Goal: Task Accomplishment & Management: Complete application form

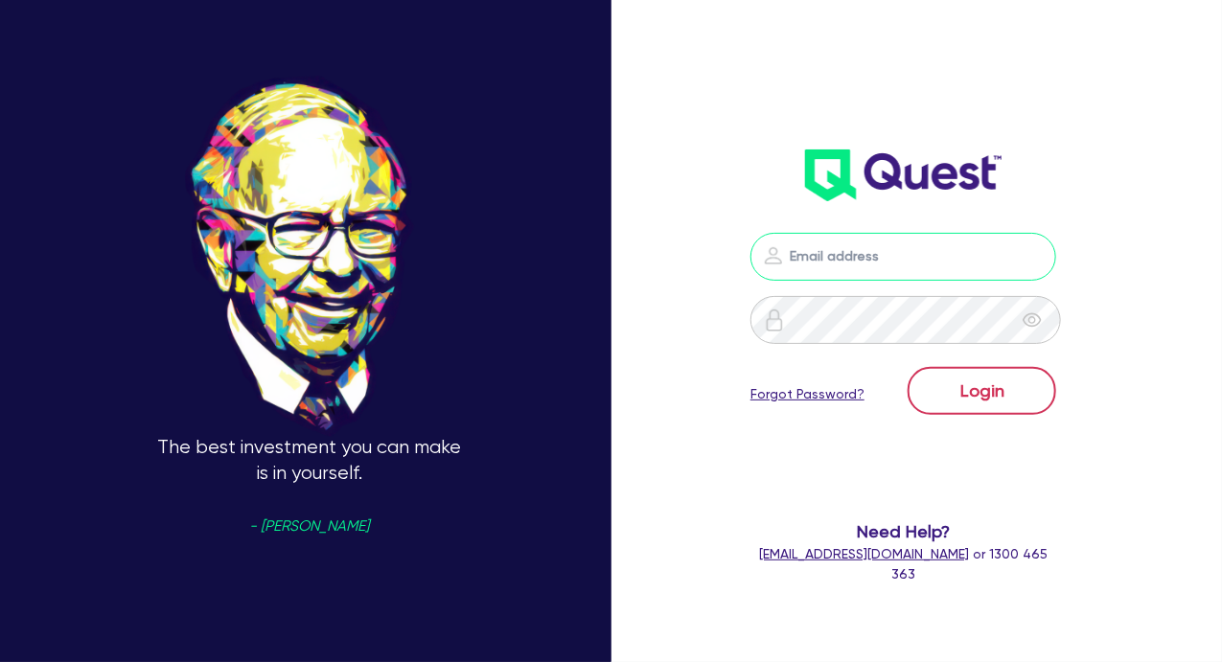
type input "[PERSON_NAME][EMAIL_ADDRESS][DOMAIN_NAME]"
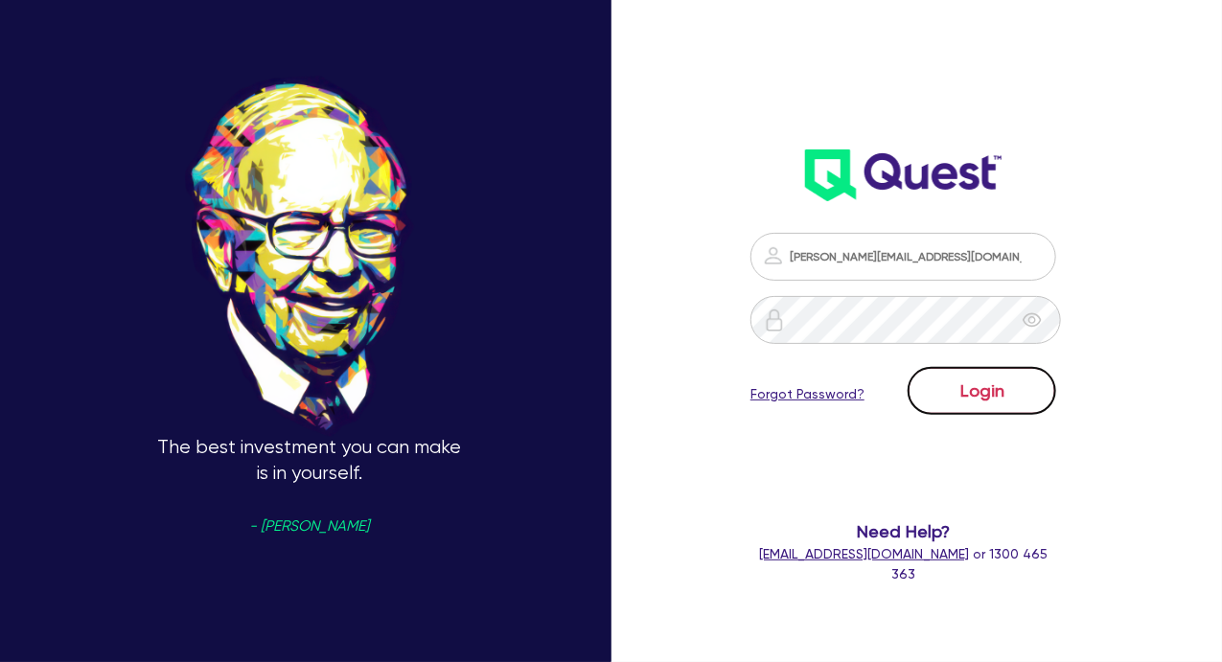
click at [503, 163] on button "Login" at bounding box center [982, 391] width 149 height 48
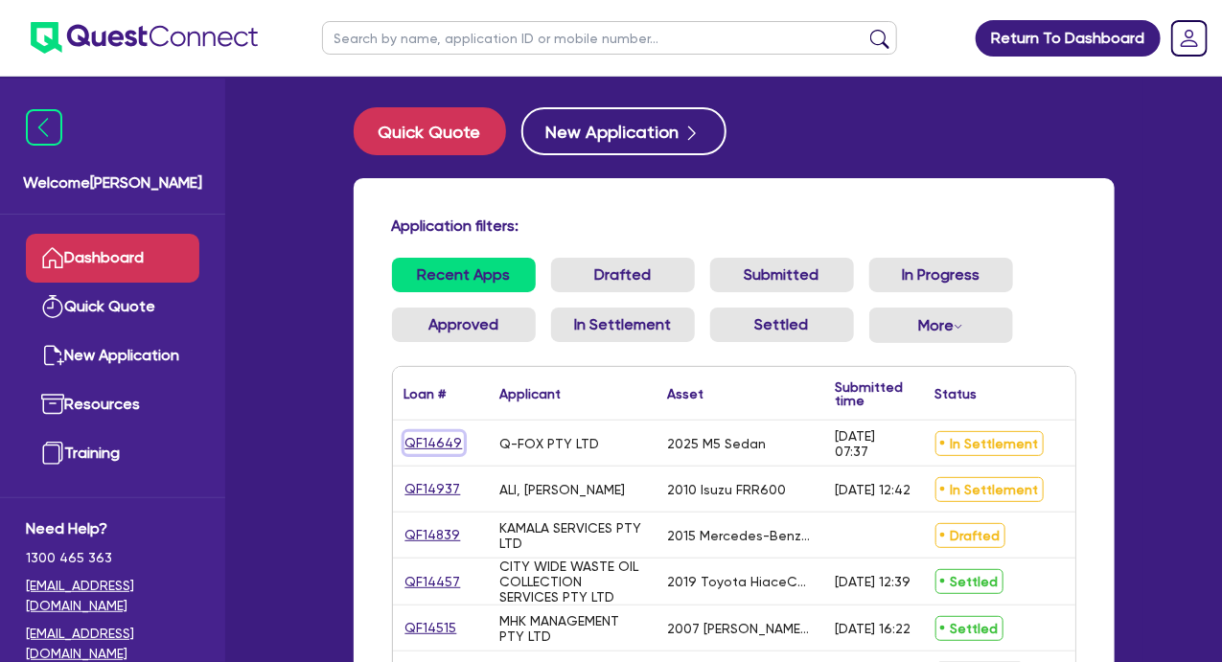
click at [435, 163] on link "QF14649" at bounding box center [434, 443] width 59 height 22
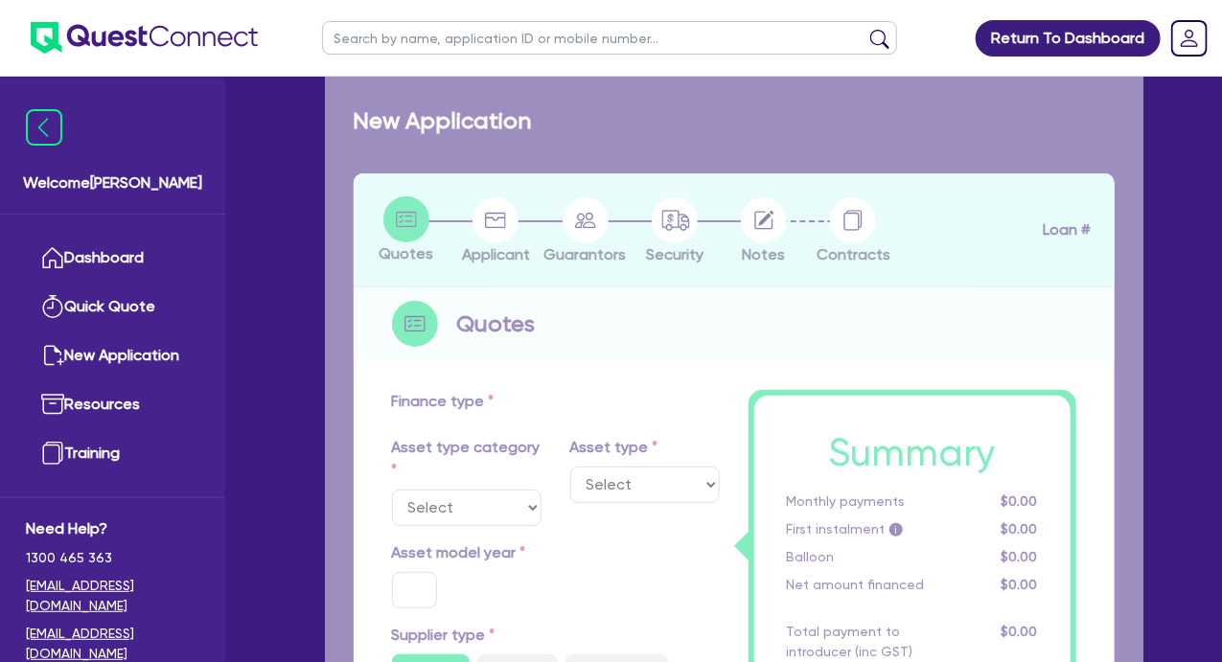
select select "CARS_AND_LIGHT_TRUCKS"
type input "2025"
type input "192,000.01"
type input "77,000"
type input "40"
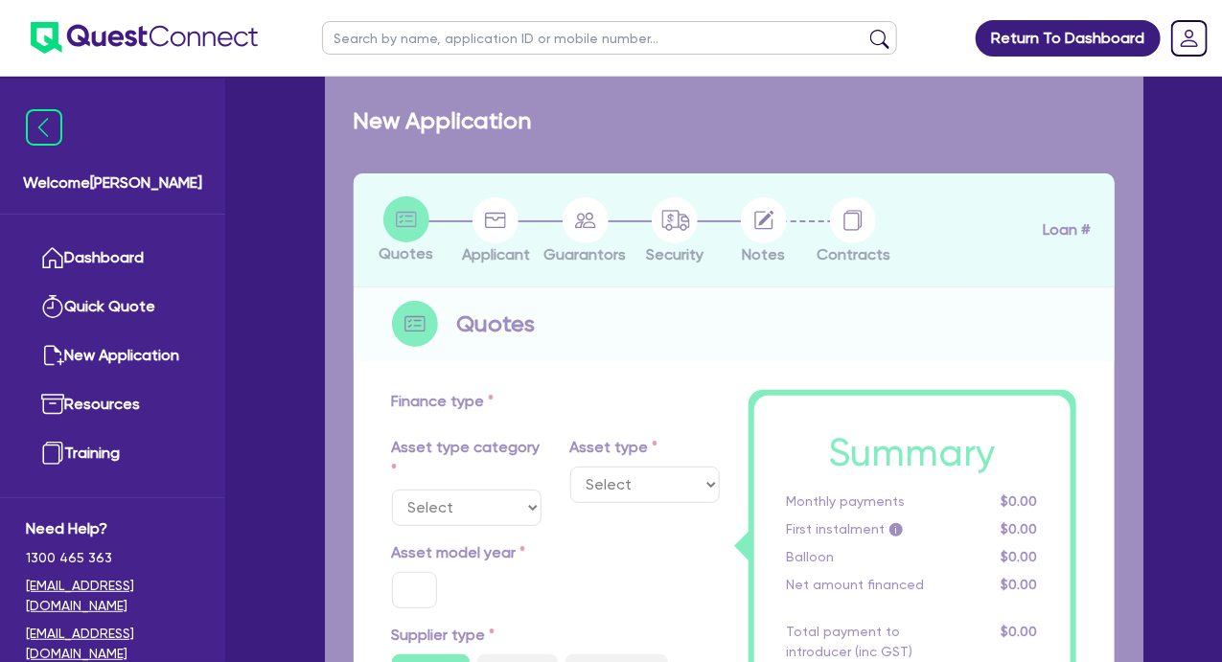
type input "76,800"
type input "4"
type input "4,600"
type input "17.95"
select select "PASSENGER_VEHICLES"
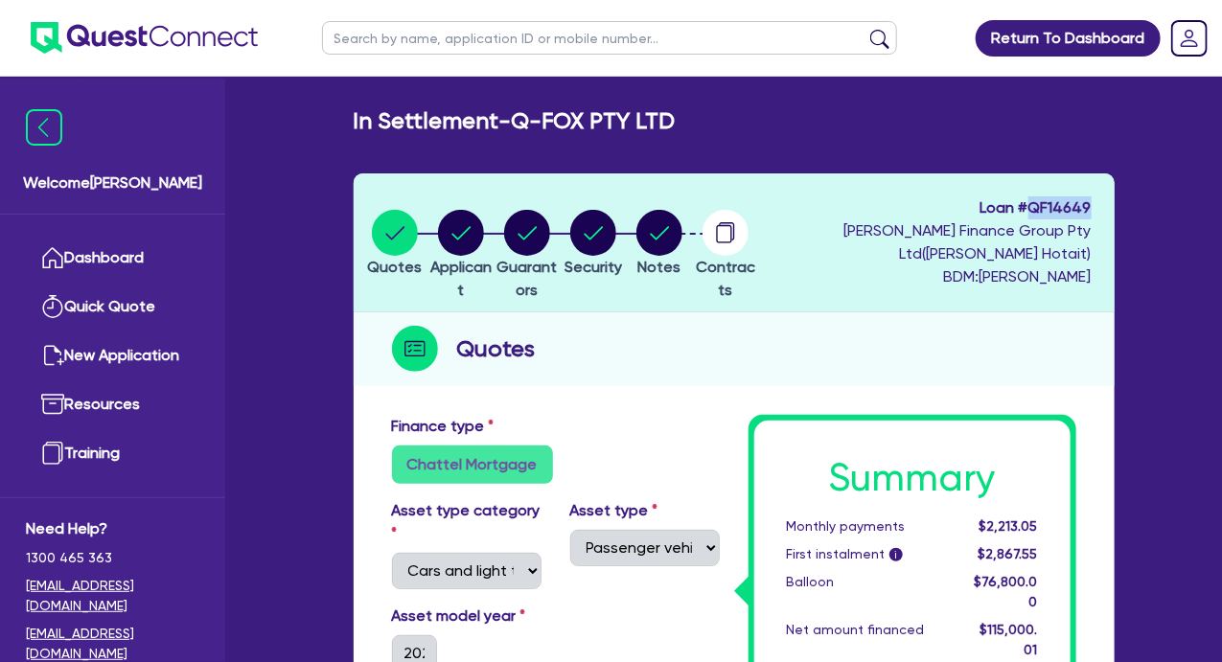
drag, startPoint x: 1035, startPoint y: 207, endPoint x: 1125, endPoint y: 207, distance: 89.2
copy span "QF14649"
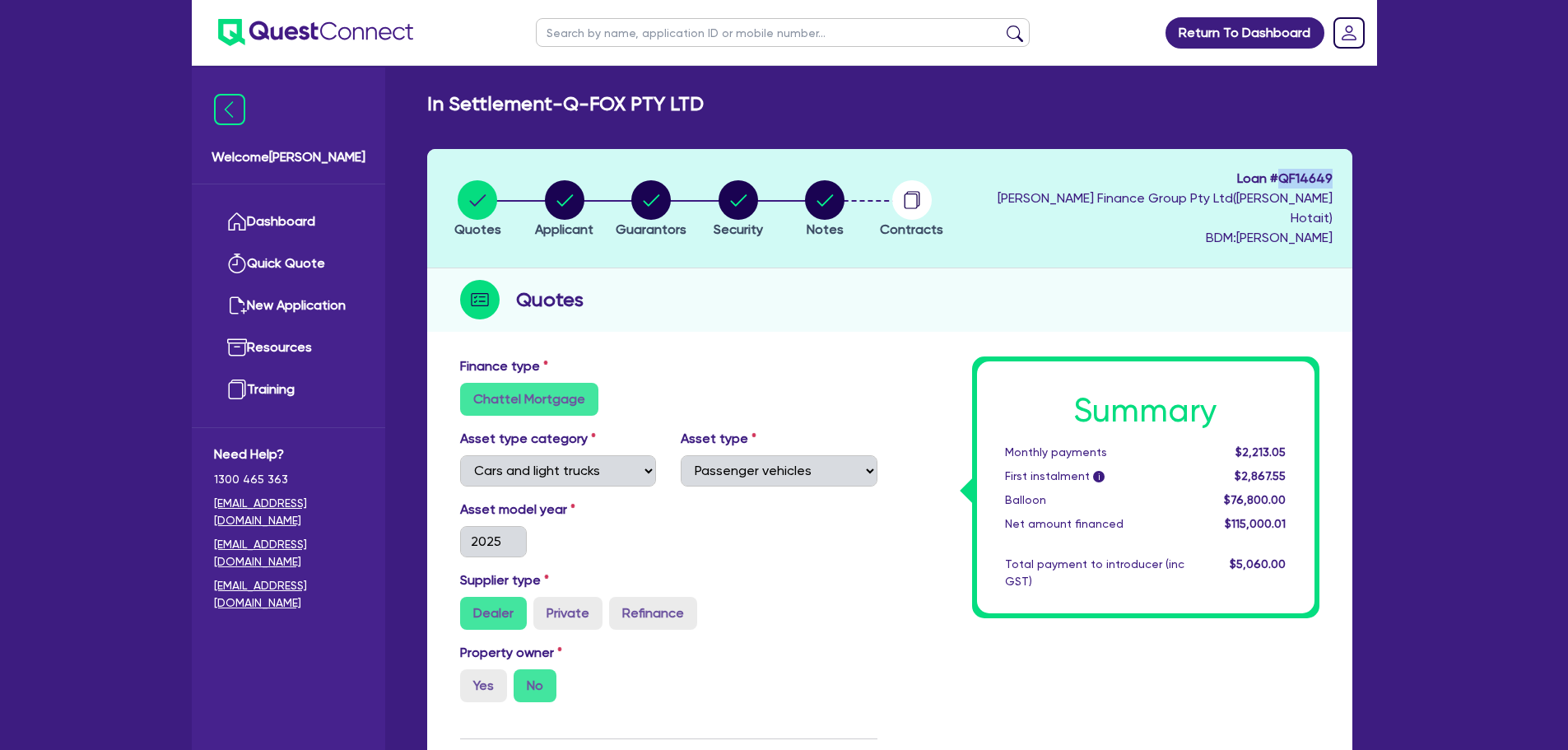
click at [294, 34] on img at bounding box center [315, 33] width 195 height 27
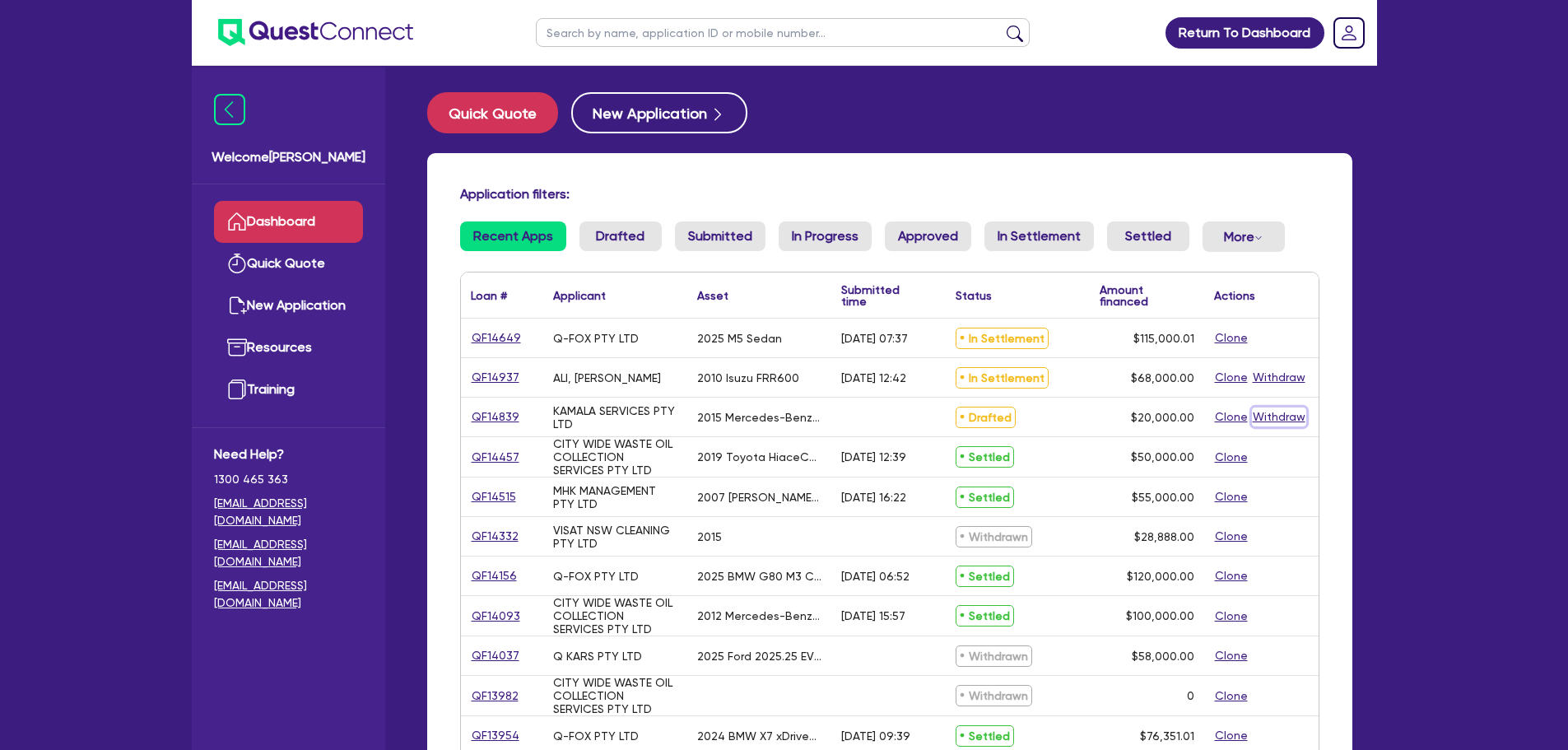
click at [432, 140] on button "Withdraw" at bounding box center [1279, 418] width 54 height 19
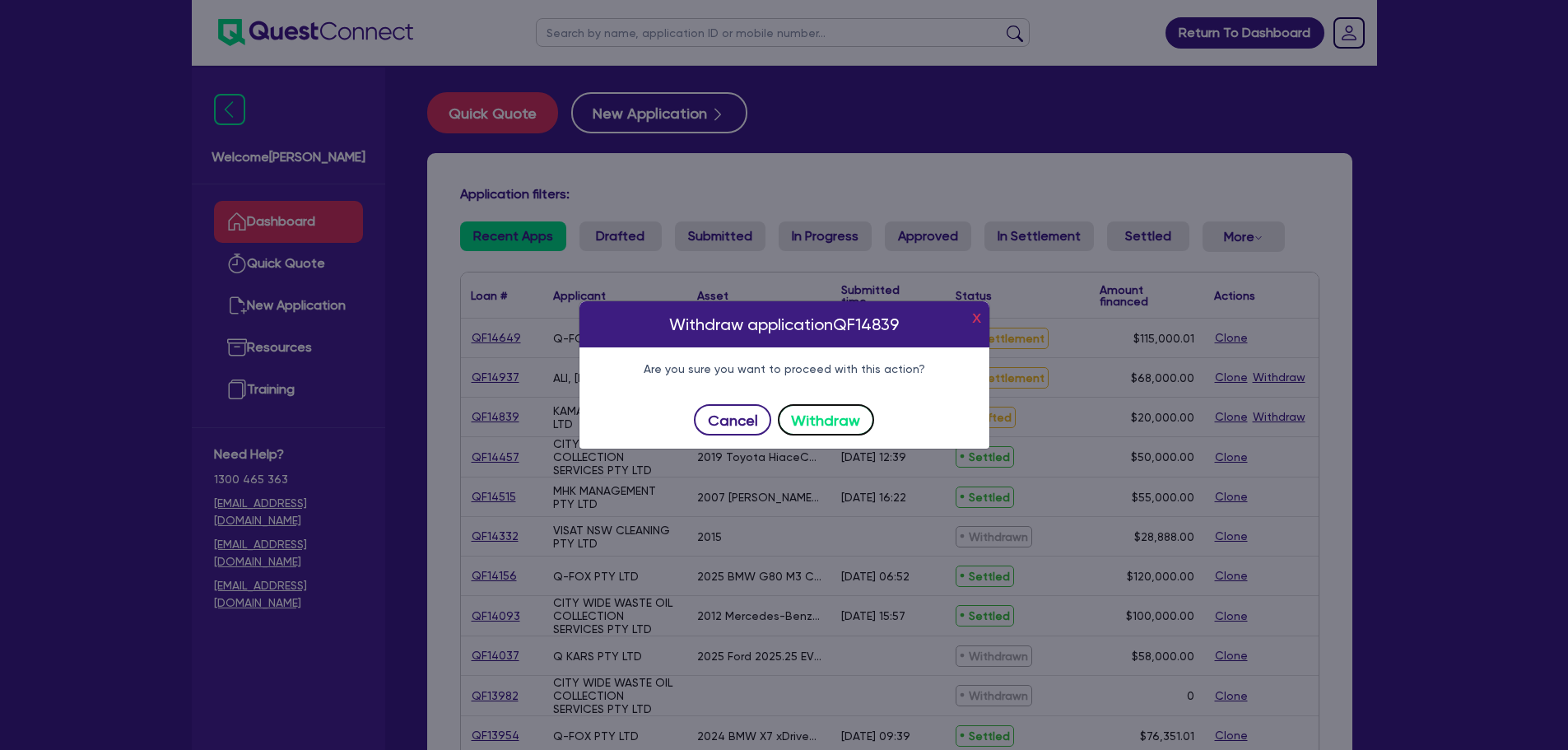
click at [432, 140] on button "Withdraw" at bounding box center [826, 420] width 96 height 31
